Goal: Leave review/rating: Leave review/rating

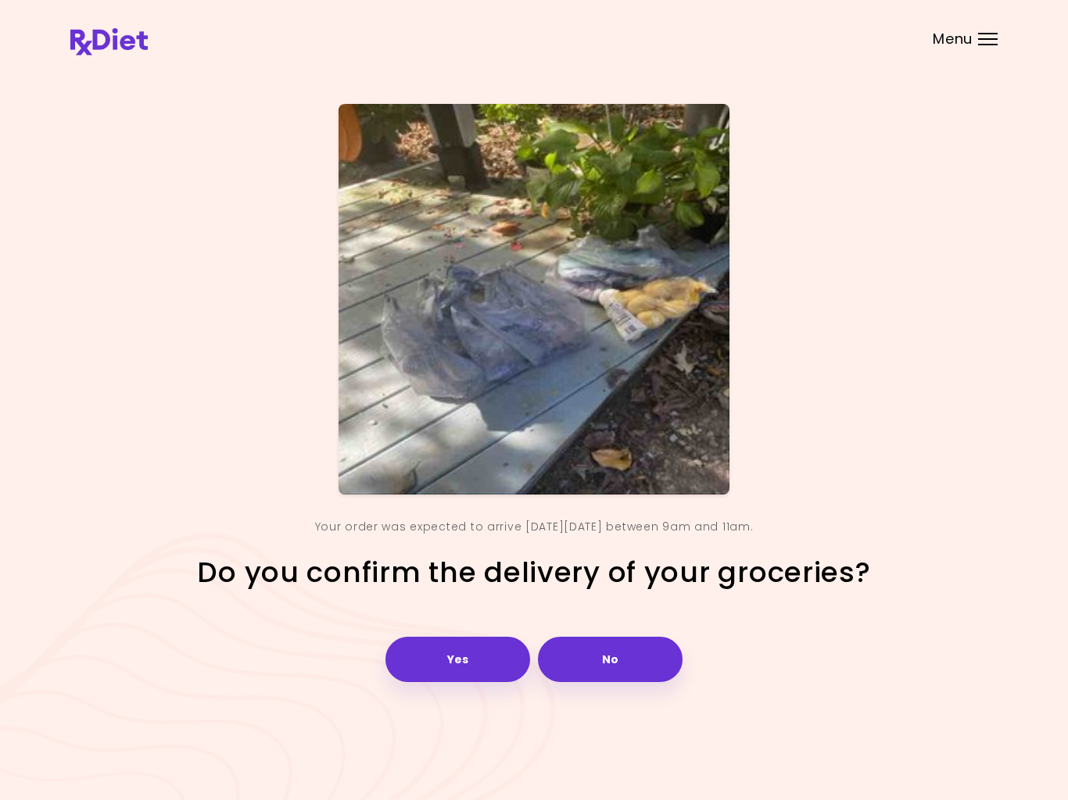
click at [455, 657] on button "Yes" at bounding box center [457, 659] width 145 height 45
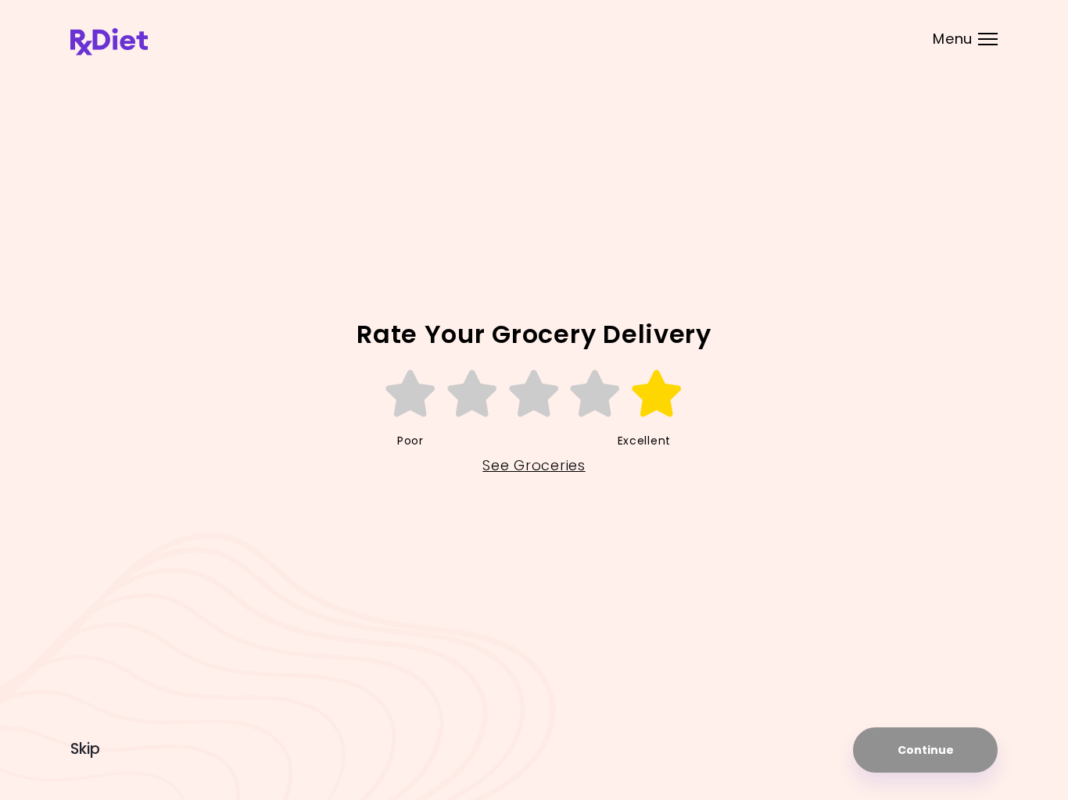
click at [651, 412] on icon at bounding box center [657, 393] width 54 height 47
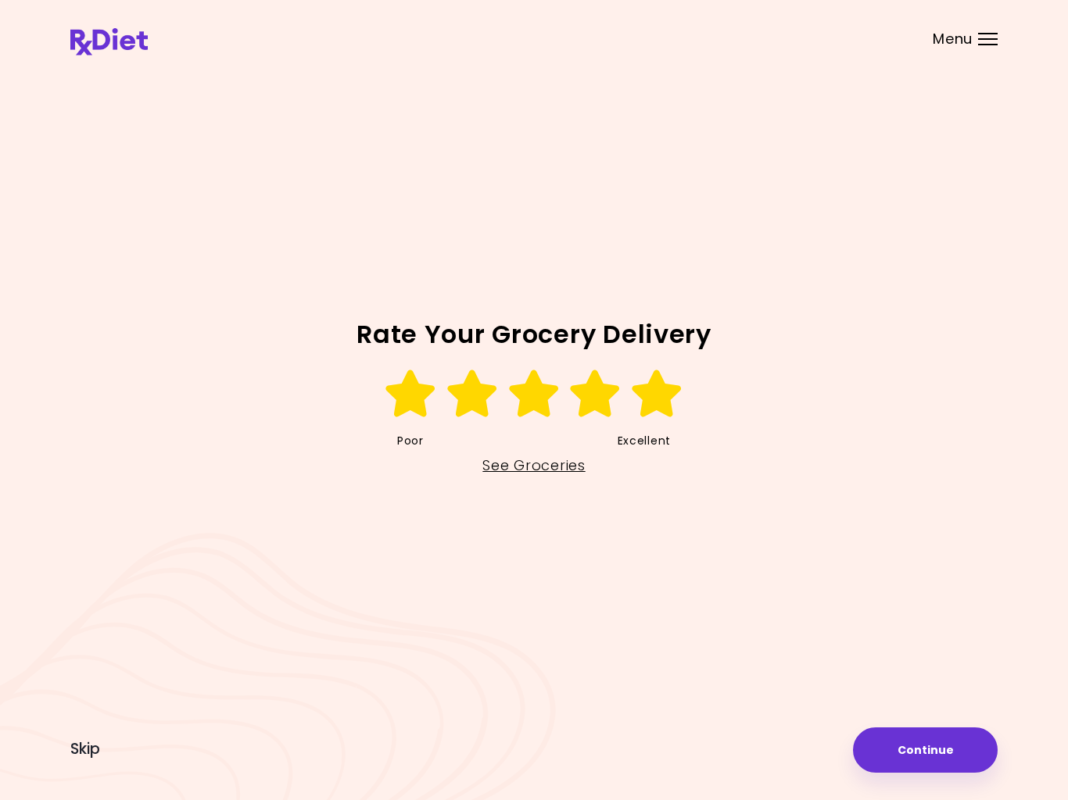
click at [517, 476] on link "See Groceries" at bounding box center [533, 465] width 102 height 25
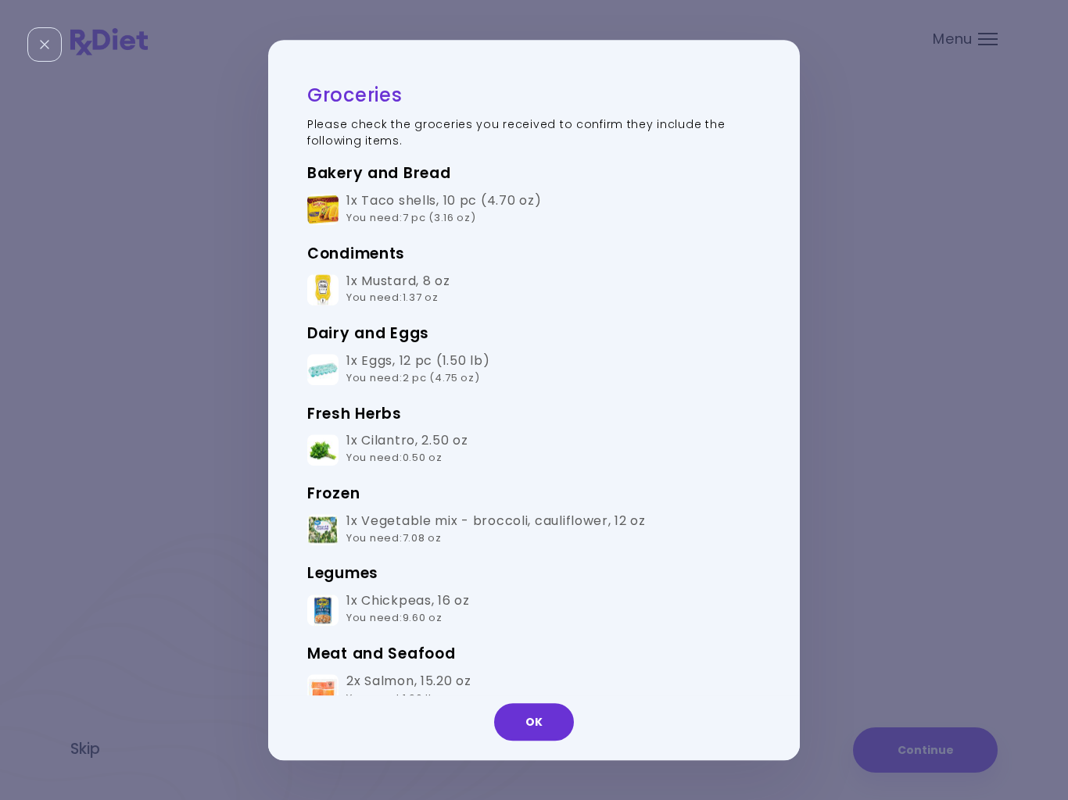
click at [524, 711] on button "OK" at bounding box center [534, 722] width 80 height 38
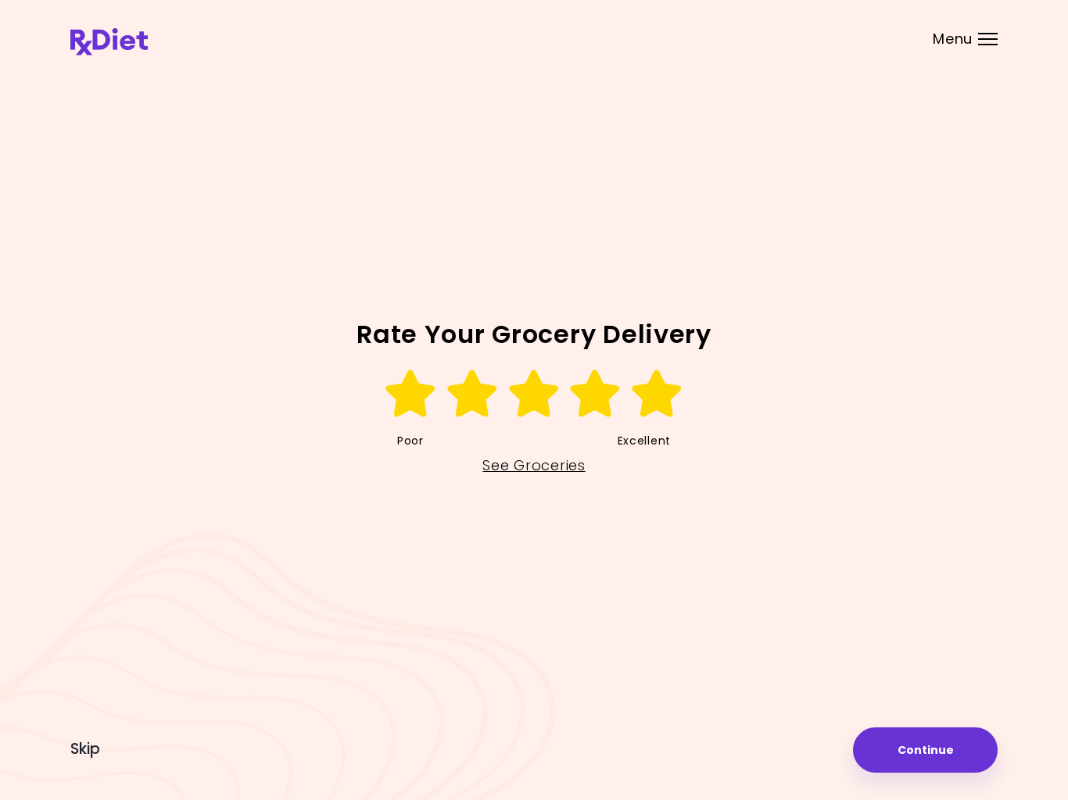
click at [911, 737] on button "Continue" at bounding box center [925, 750] width 145 height 45
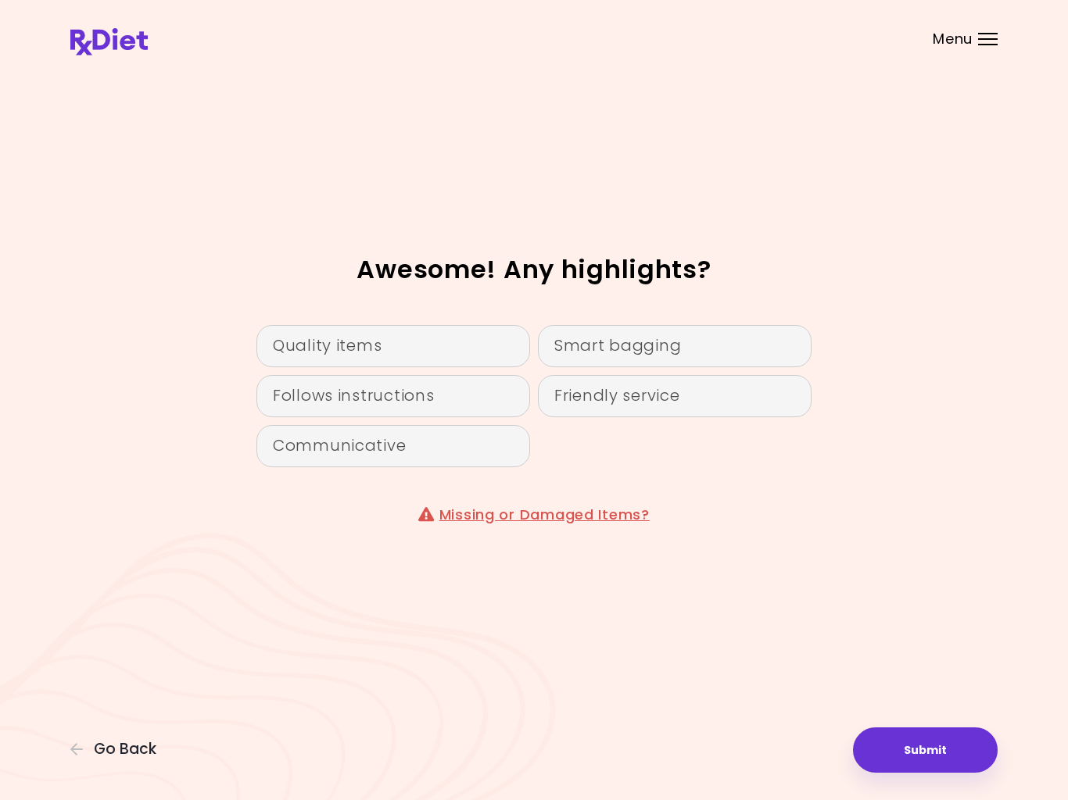
click at [334, 347] on div "Quality items" at bounding box center [393, 346] width 274 height 42
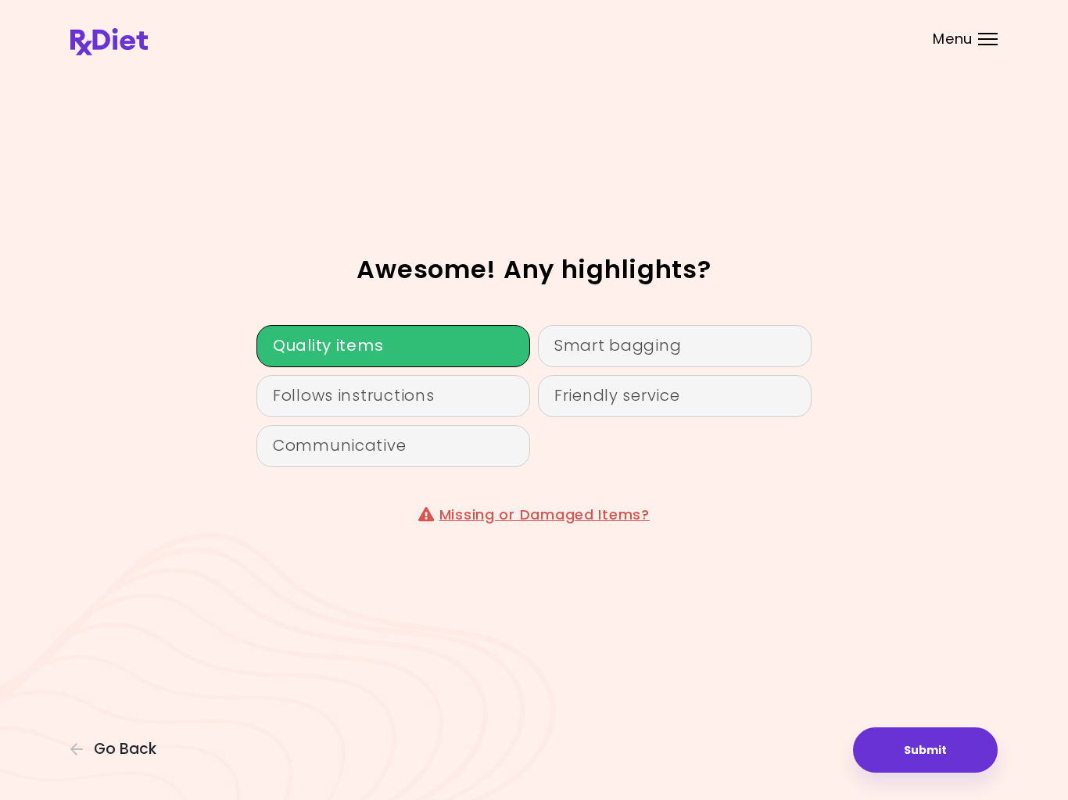
click at [299, 404] on div "Follows instructions" at bounding box center [393, 396] width 274 height 42
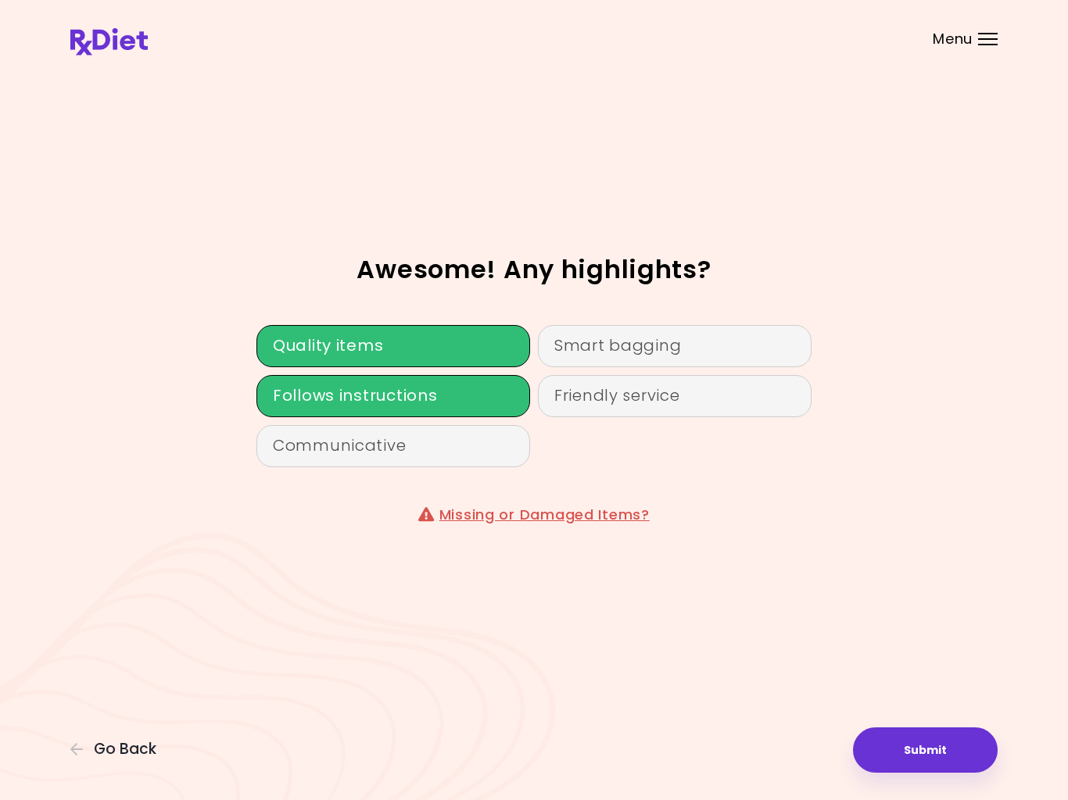
click at [325, 451] on div "Communicative" at bounding box center [393, 446] width 274 height 42
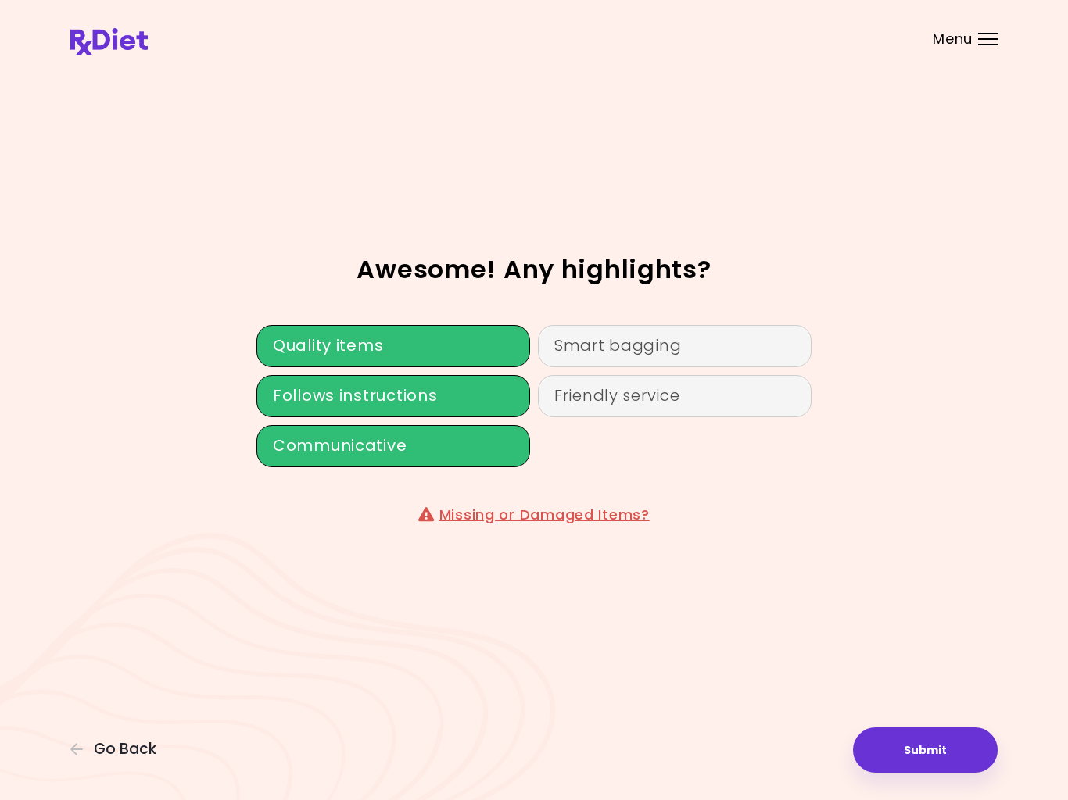
click at [578, 397] on div "Friendly service" at bounding box center [675, 396] width 274 height 42
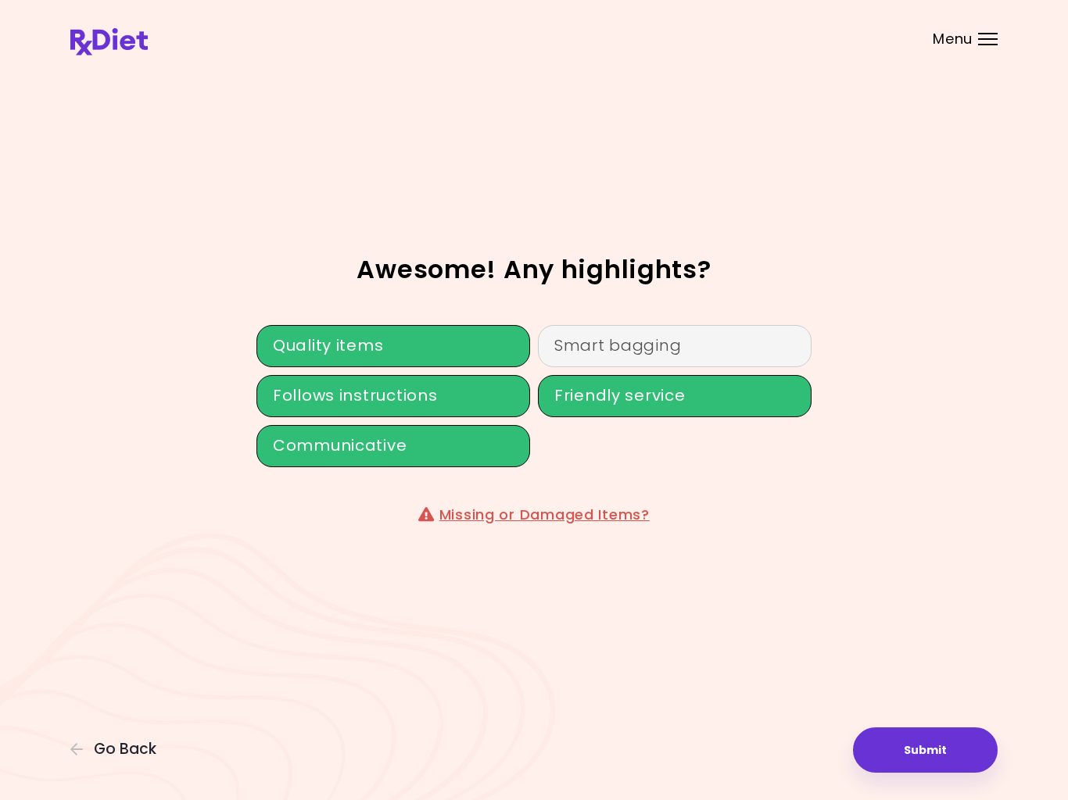
click at [575, 362] on div "Smart bagging" at bounding box center [675, 346] width 274 height 42
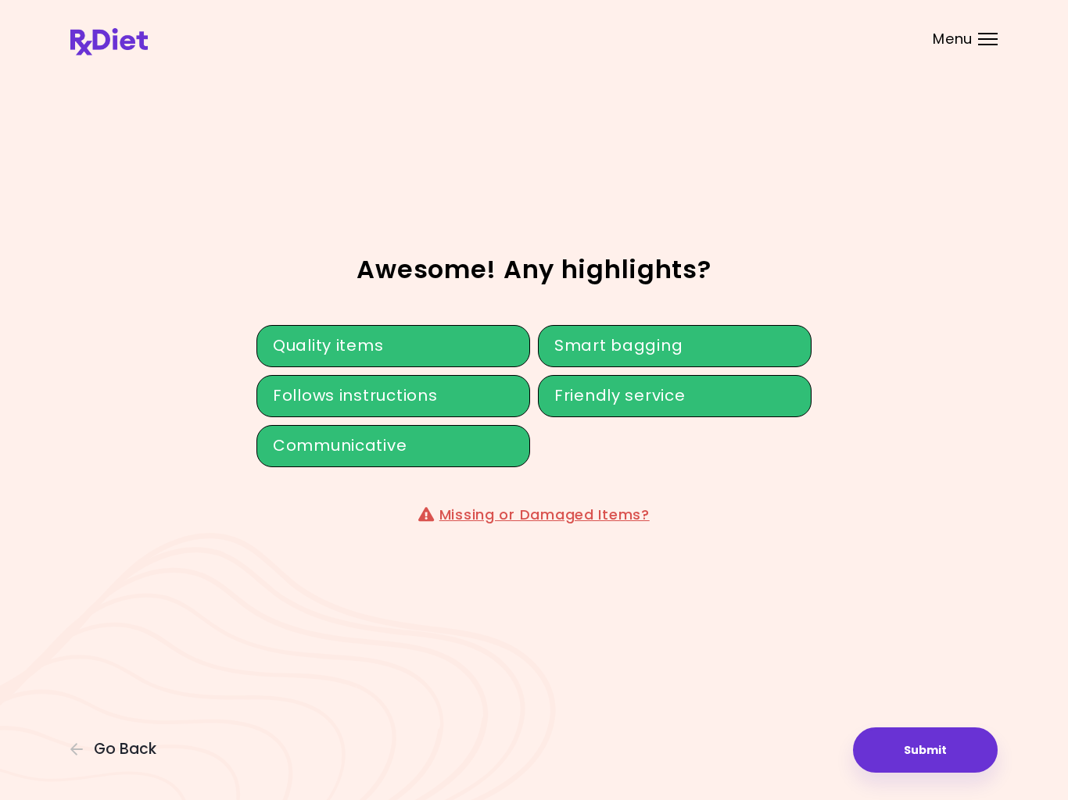
click at [919, 728] on button "Submit" at bounding box center [925, 750] width 145 height 45
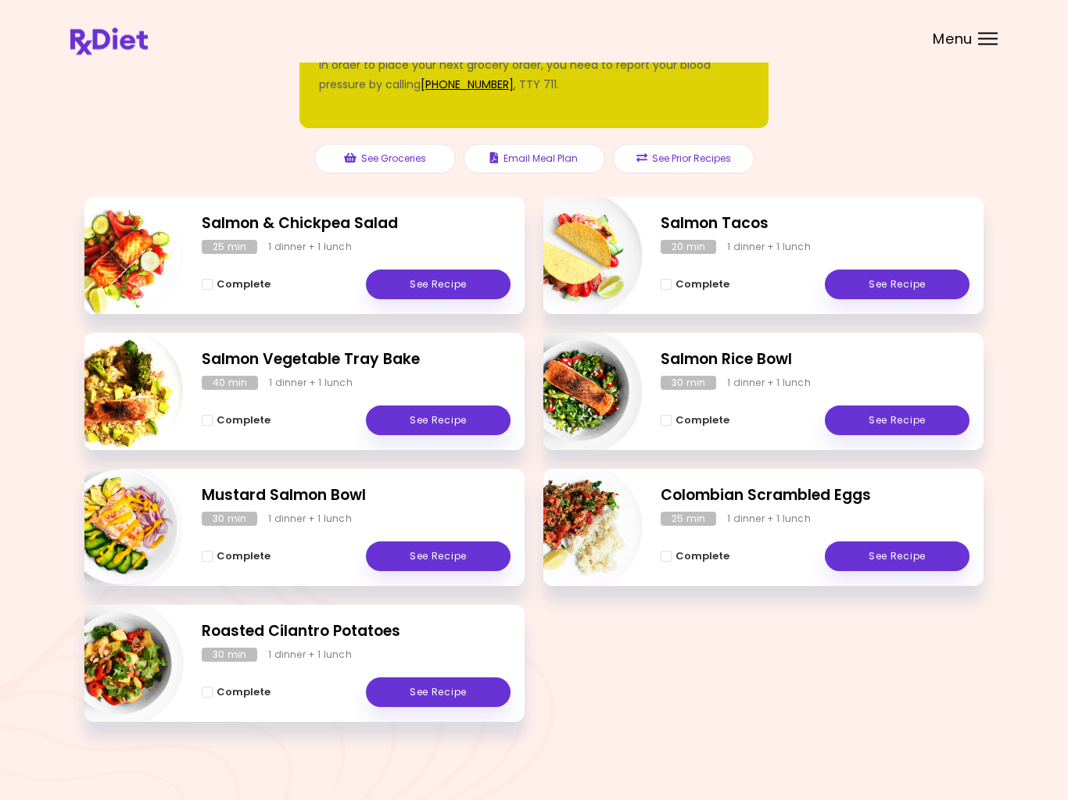
scroll to position [120, 0]
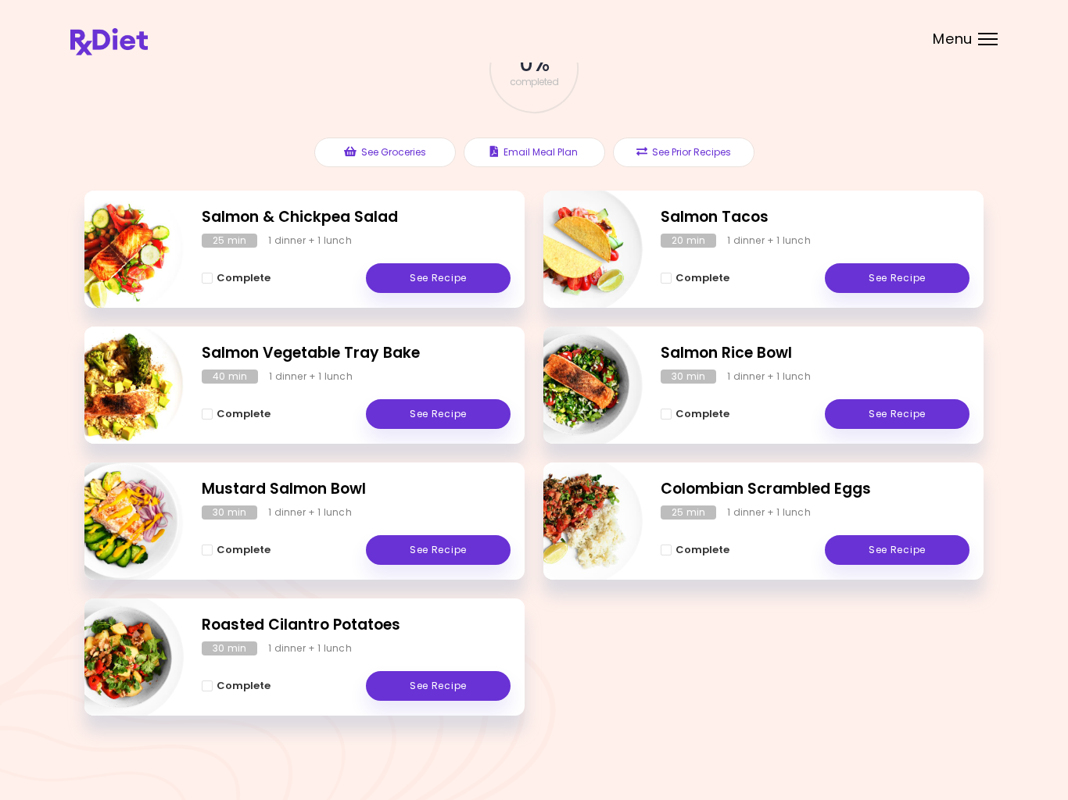
click at [529, 80] on span "completed" at bounding box center [534, 81] width 49 height 9
click at [542, 81] on span "completed" at bounding box center [534, 81] width 49 height 9
click at [548, 78] on span "completed" at bounding box center [534, 81] width 49 height 9
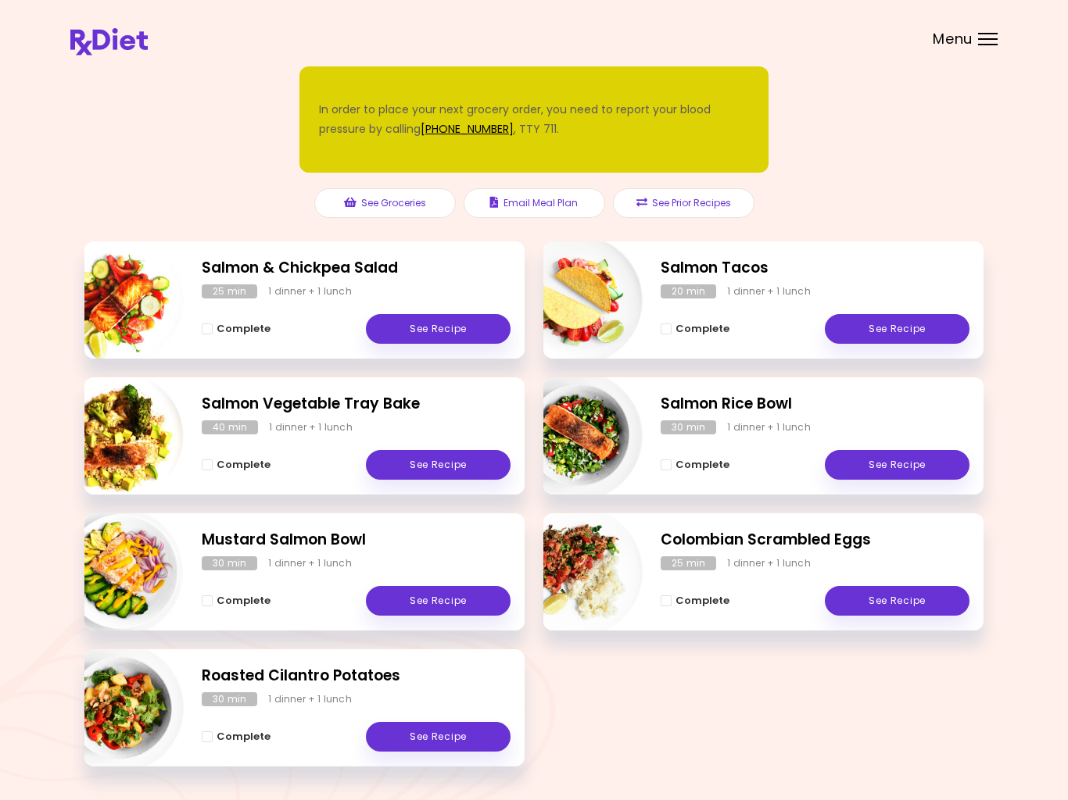
scroll to position [69, 0]
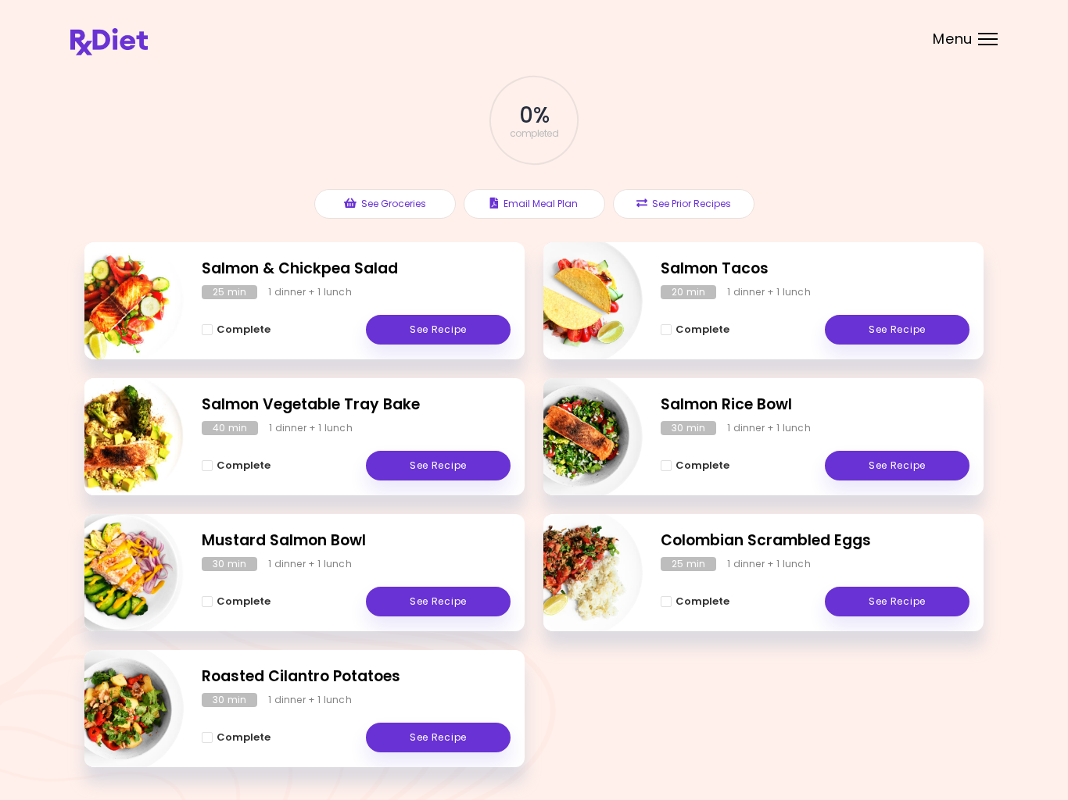
click at [549, 124] on div "0 % completed" at bounding box center [533, 120] width 469 height 106
click at [981, 41] on div "Menu" at bounding box center [988, 39] width 20 height 13
